Goal: Obtain resource: Download file/media

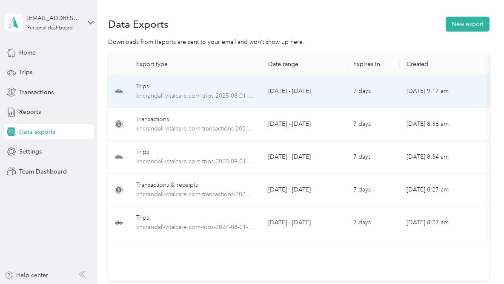
click at [332, 95] on td "[DATE] - [DATE]" at bounding box center [303, 91] width 85 height 33
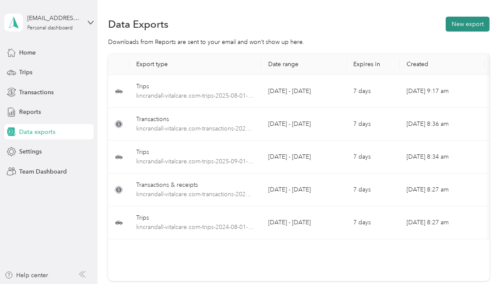
click at [460, 21] on button "New export" at bounding box center [468, 24] width 44 height 15
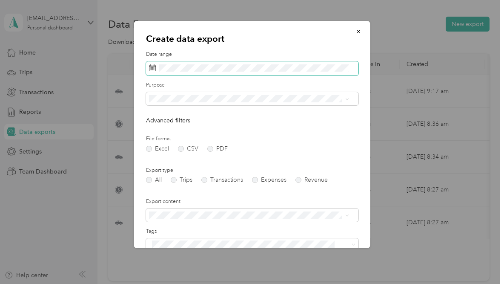
click at [152, 67] on rect at bounding box center [151, 67] width 1 height 1
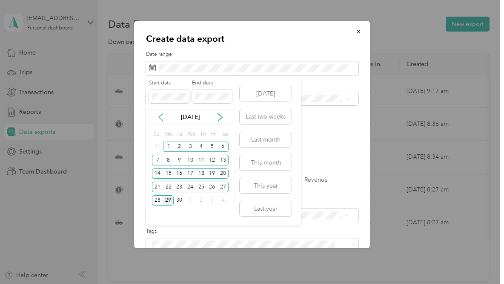
click at [160, 118] on icon at bounding box center [161, 117] width 9 height 9
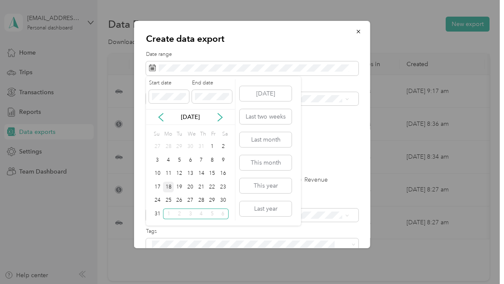
click at [168, 185] on div "18" at bounding box center [168, 186] width 11 height 11
click at [222, 115] on icon at bounding box center [220, 117] width 9 height 9
click at [155, 198] on div "28" at bounding box center [157, 200] width 11 height 11
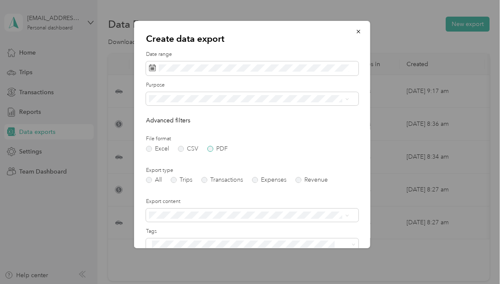
click at [208, 149] on label "PDF" at bounding box center [217, 149] width 20 height 6
click at [172, 179] on label "Trips" at bounding box center [182, 180] width 22 height 6
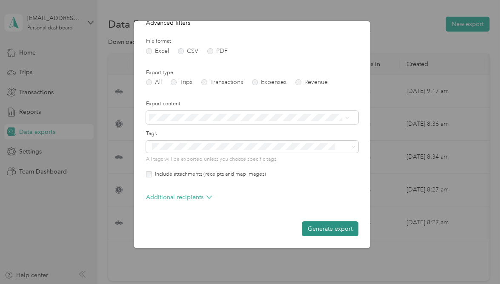
click at [318, 226] on button "Generate export" at bounding box center [330, 228] width 57 height 15
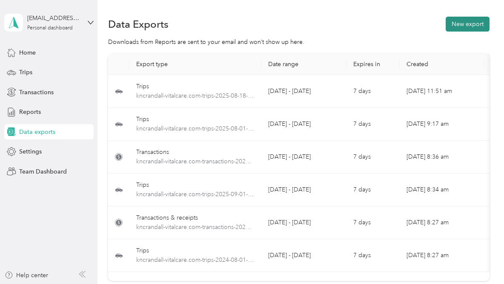
click at [458, 24] on button "New export" at bounding box center [468, 24] width 44 height 15
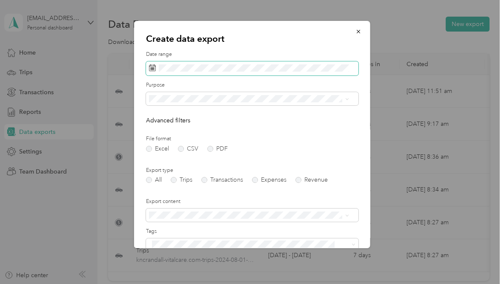
click at [152, 69] on icon at bounding box center [152, 67] width 7 height 7
click at [151, 67] on icon at bounding box center [152, 67] width 7 height 7
click at [152, 68] on icon at bounding box center [152, 67] width 7 height 7
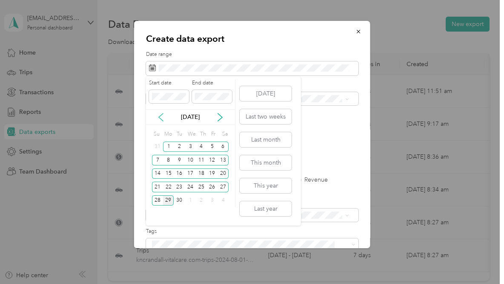
click at [159, 117] on icon at bounding box center [161, 117] width 4 height 8
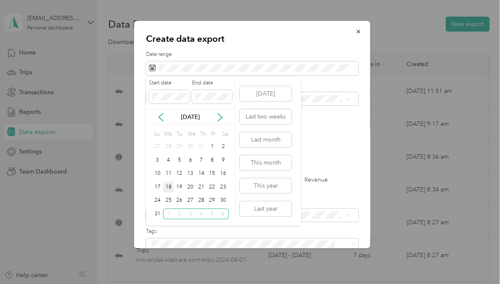
click at [168, 182] on div "18" at bounding box center [168, 186] width 11 height 11
click at [220, 116] on icon at bounding box center [220, 117] width 9 height 9
click at [168, 201] on div "29" at bounding box center [168, 200] width 11 height 11
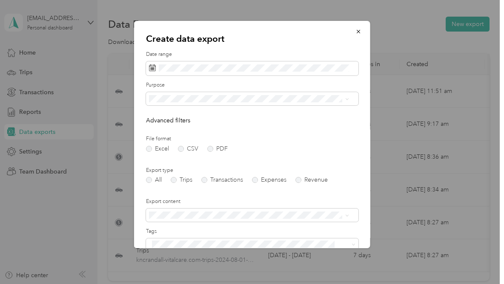
click at [170, 189] on form "Date range Purpose Advanced filters File format Excel CSV PDF Export type All T…" at bounding box center [252, 185] width 212 height 268
click at [172, 182] on label "Trips" at bounding box center [182, 180] width 22 height 6
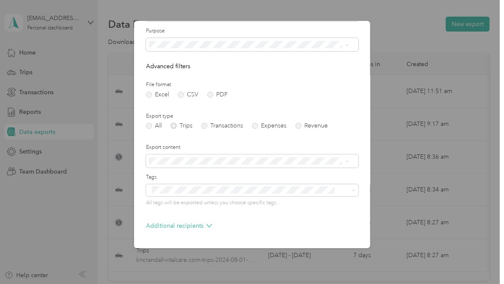
scroll to position [83, 0]
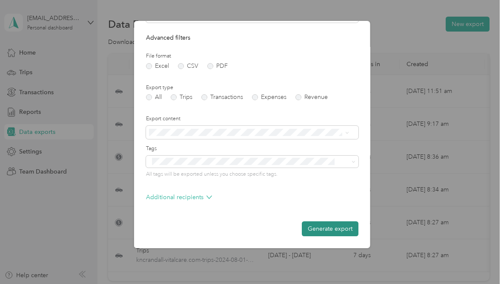
click at [323, 229] on button "Generate export" at bounding box center [330, 228] width 57 height 15
